Goal: Task Accomplishment & Management: Manage account settings

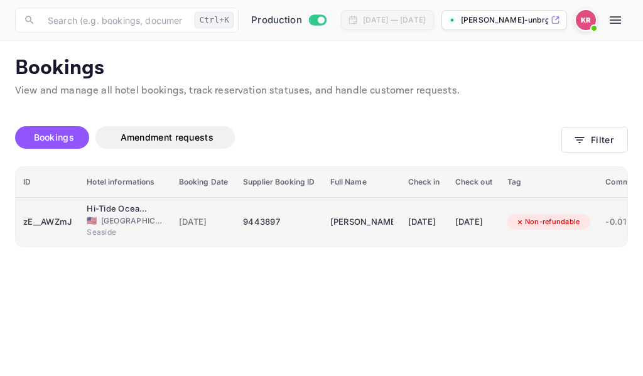
drag, startPoint x: 213, startPoint y: 227, endPoint x: 205, endPoint y: 232, distance: 9.1
click at [205, 232] on td "[DATE]" at bounding box center [204, 222] width 65 height 50
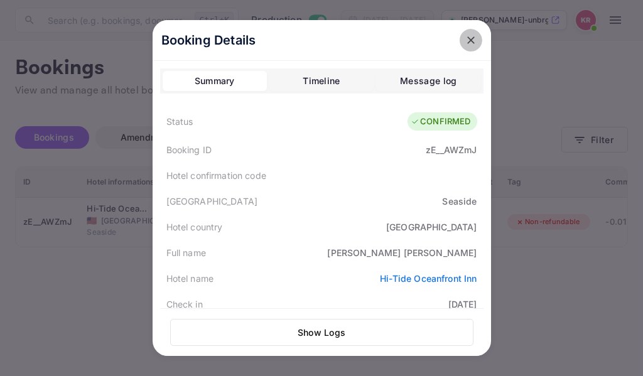
click at [467, 38] on icon "close" at bounding box center [471, 40] width 13 height 13
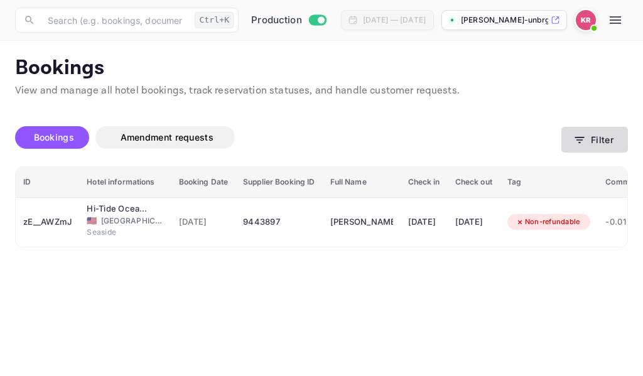
click at [584, 140] on icon "button" at bounding box center [580, 140] width 13 height 13
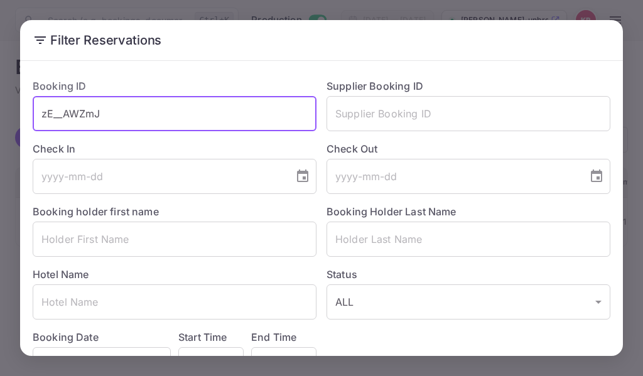
drag, startPoint x: 101, startPoint y: 116, endPoint x: 41, endPoint y: 118, distance: 59.7
click at [41, 118] on input "zE__AWZmJ" at bounding box center [175, 113] width 284 height 35
paste input "nMkiOLBCC"
click at [43, 119] on input "nMkiOLBCC" at bounding box center [175, 113] width 284 height 35
click at [44, 119] on input "nMkiOLBCC" at bounding box center [175, 113] width 284 height 35
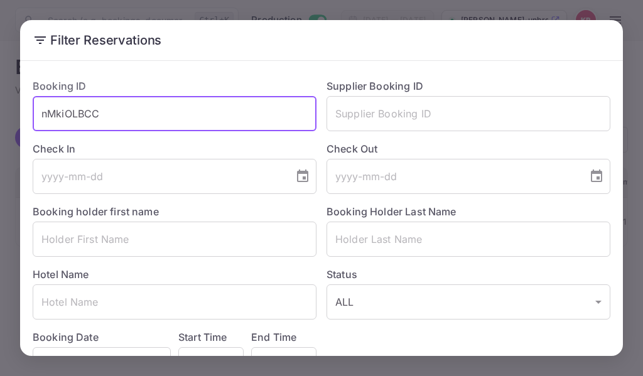
click at [102, 116] on input "nMkiOLBCC" at bounding box center [175, 113] width 284 height 35
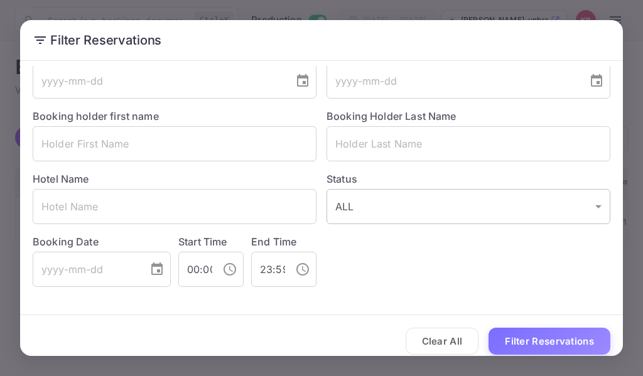
scroll to position [107, 0]
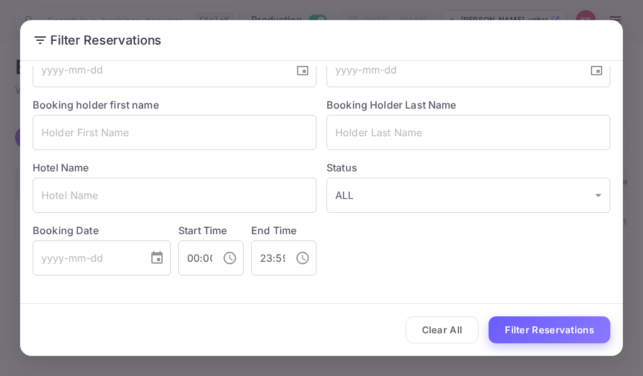
type input "nMkiOLBCC"
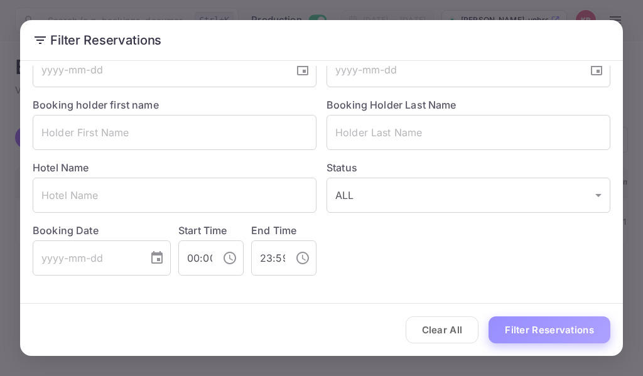
click at [530, 327] on button "Filter Reservations" at bounding box center [550, 330] width 122 height 27
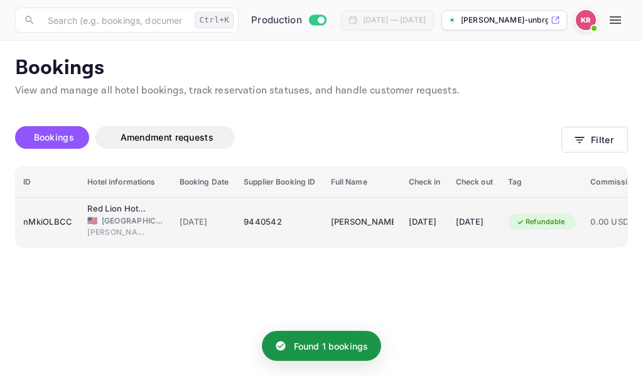
click at [251, 219] on div "9440542" at bounding box center [280, 222] width 72 height 20
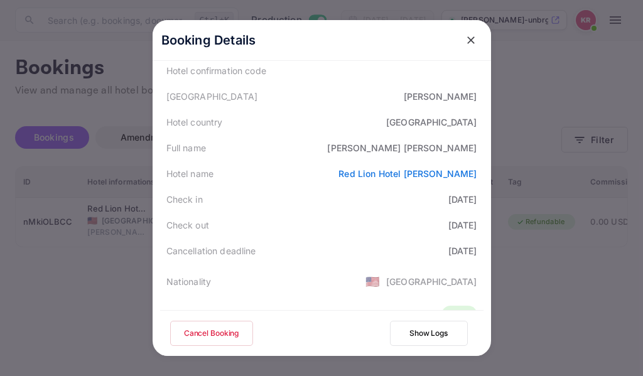
scroll to position [126, 0]
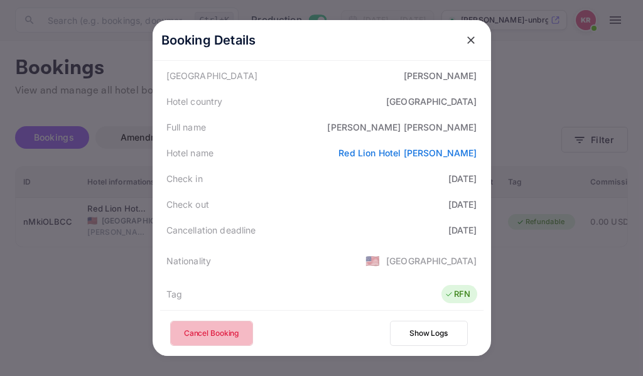
click at [212, 333] on button "Cancel Booking" at bounding box center [211, 333] width 83 height 25
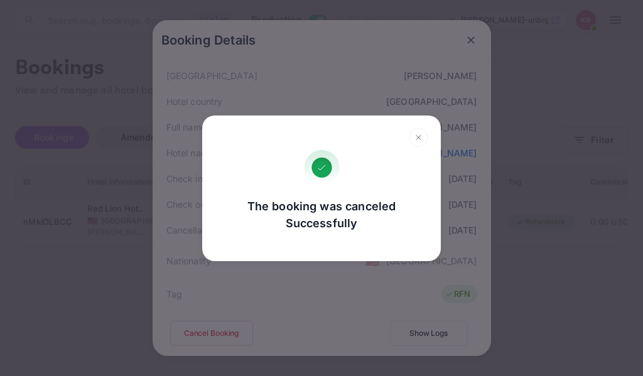
click at [537, 111] on div "The booking was canceled Successfully Go, back Yes, cancel" at bounding box center [321, 188] width 643 height 376
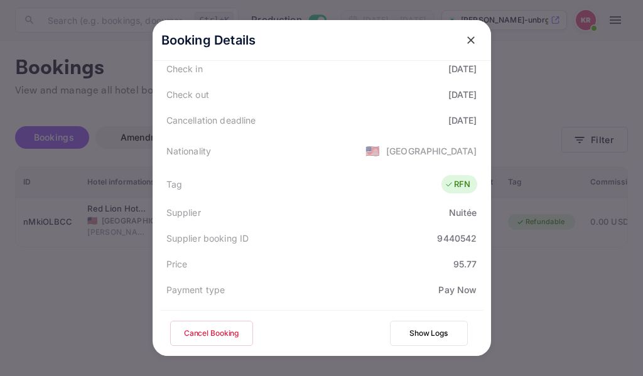
scroll to position [234, 0]
click at [467, 40] on icon "close" at bounding box center [471, 40] width 8 height 8
